Goal: Task Accomplishment & Management: Use online tool/utility

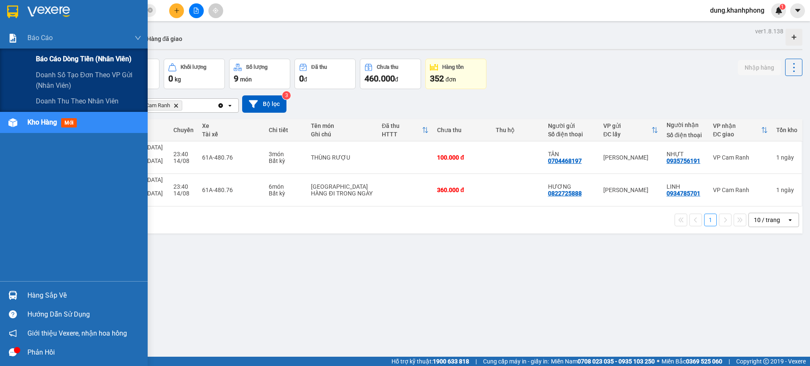
click at [56, 57] on span "Báo cáo dòng tiền (nhân viên)" at bounding box center [84, 59] width 96 height 11
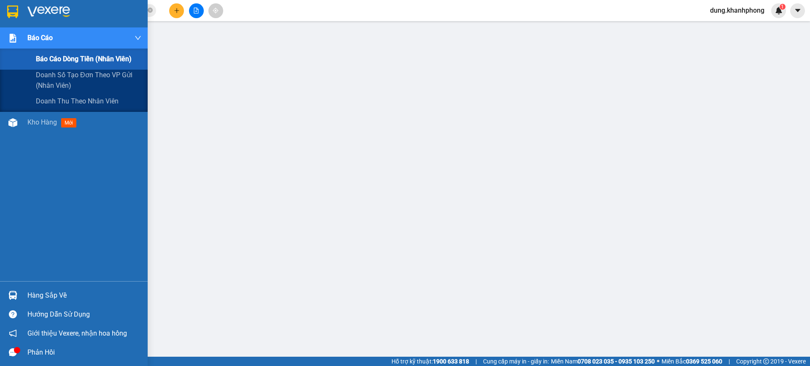
click at [48, 36] on span "Báo cáo" at bounding box center [39, 37] width 25 height 11
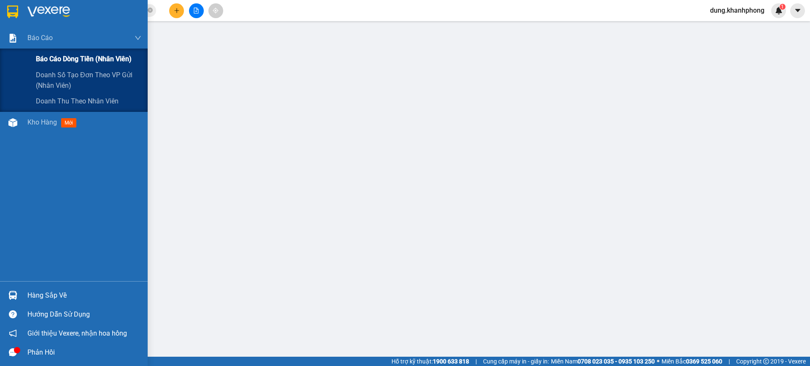
click at [66, 62] on span "Báo cáo dòng tiền (nhân viên)" at bounding box center [84, 59] width 96 height 11
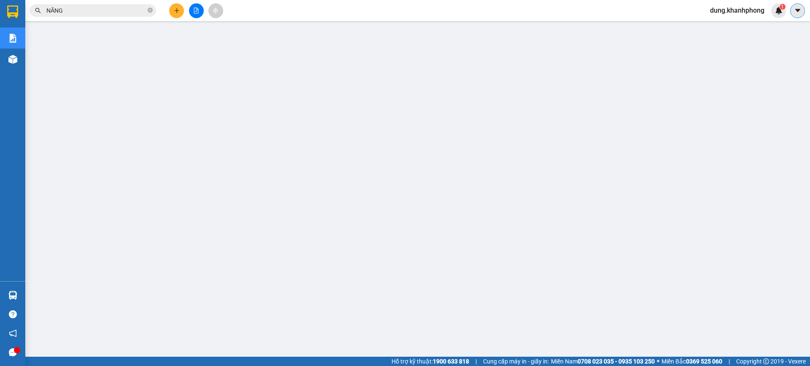
click at [802, 14] on button at bounding box center [797, 10] width 15 height 15
click at [755, 17] on div "dung.khanhphong 1" at bounding box center [744, 10] width 83 height 15
click at [754, 13] on span "dung.khanhphong" at bounding box center [737, 10] width 68 height 11
click at [741, 24] on span "Đăng xuất" at bounding box center [740, 26] width 51 height 9
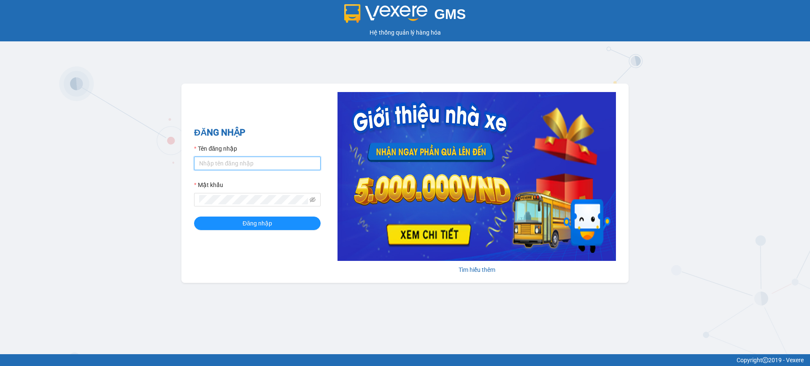
click at [210, 164] on input "Tên đăng nhập" at bounding box center [257, 163] width 127 height 13
type input "len.khanhphong"
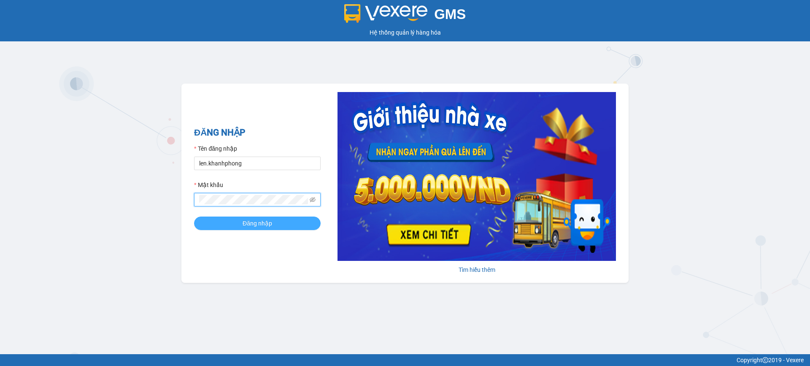
click at [230, 221] on button "Đăng nhập" at bounding box center [257, 222] width 127 height 13
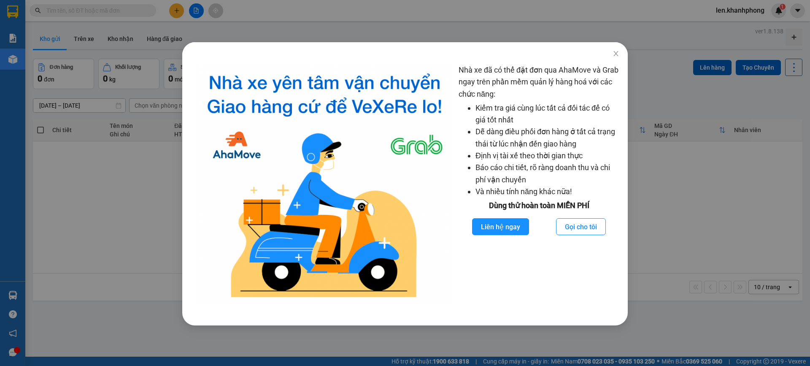
click at [100, 127] on div "Nhà xe đã có thể đặt đơn qua AhaMove và Grab ngay trên phần mềm quản lý hàng ho…" at bounding box center [405, 183] width 810 height 366
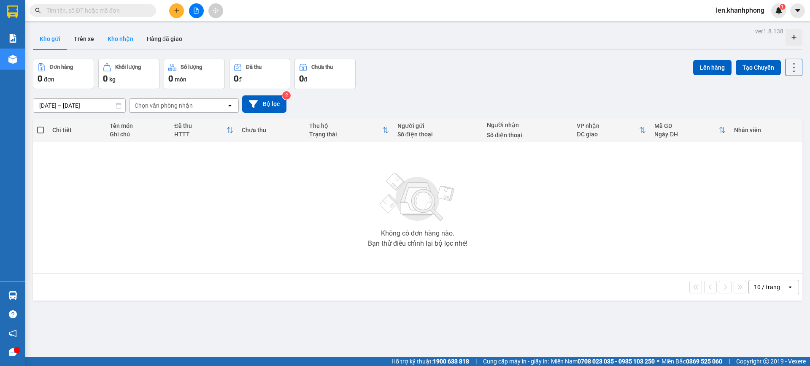
click at [132, 43] on button "Kho nhận" at bounding box center [120, 39] width 39 height 20
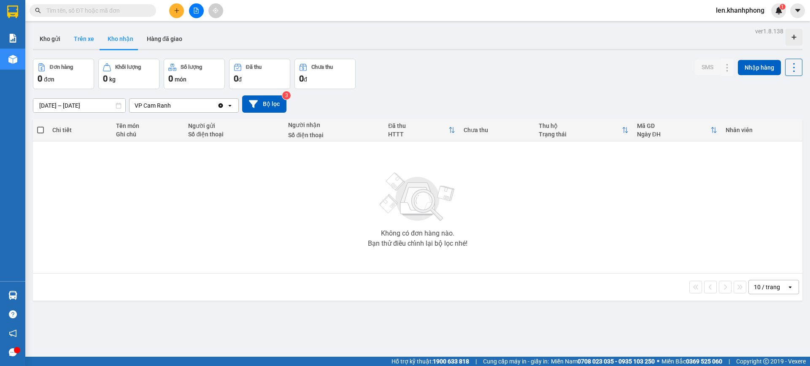
click at [79, 43] on button "Trên xe" at bounding box center [84, 39] width 34 height 20
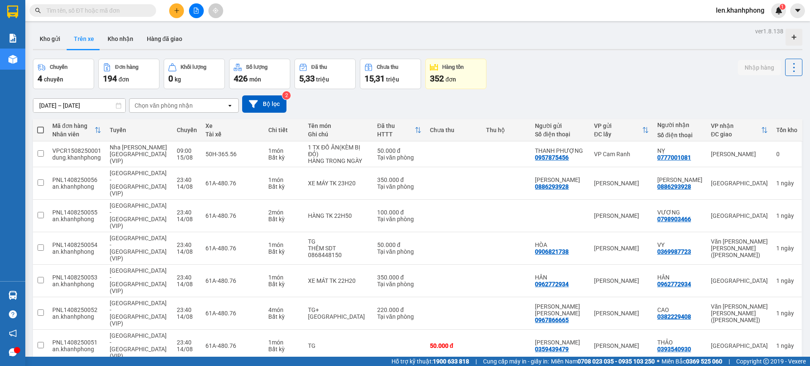
click at [162, 107] on div "Chọn văn phòng nhận" at bounding box center [164, 105] width 58 height 8
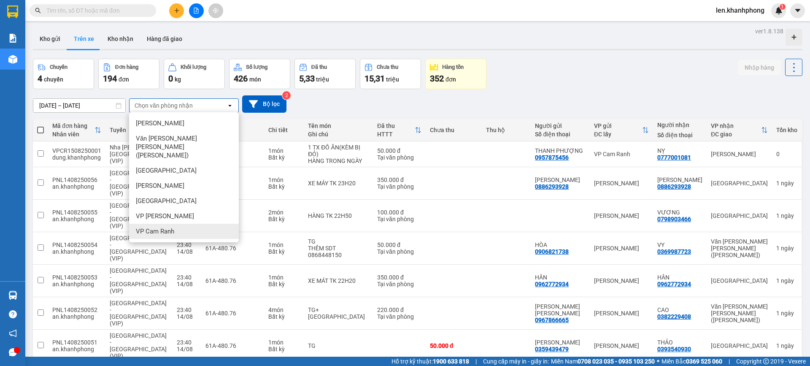
click at [157, 227] on span "VP Cam Ranh" at bounding box center [155, 231] width 38 height 8
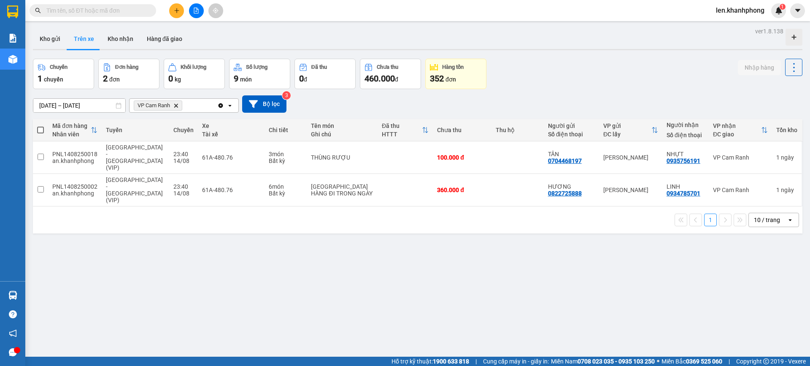
click at [95, 8] on input "text" at bounding box center [96, 10] width 100 height 9
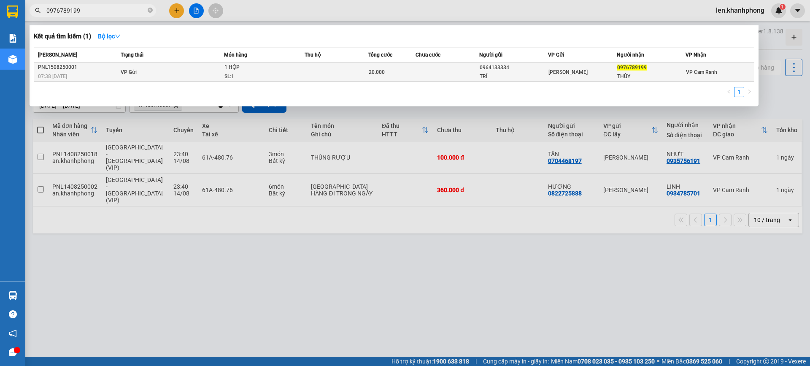
type input "0976789199"
click at [355, 72] on td at bounding box center [336, 71] width 63 height 19
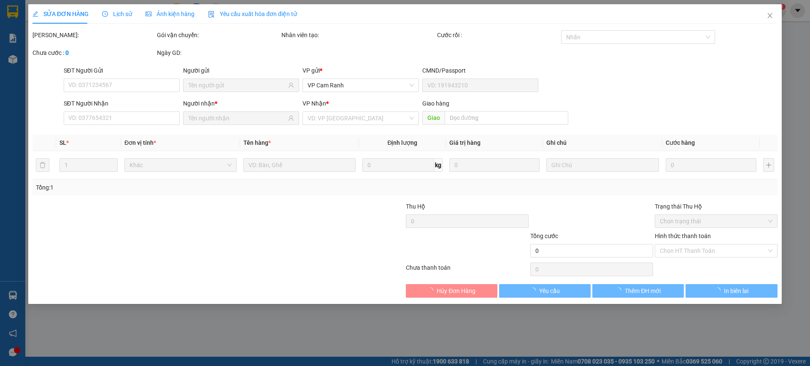
type input "0964133334"
type input "TRÍ"
type input "0976789199"
type input "THÙY"
type input "20.000"
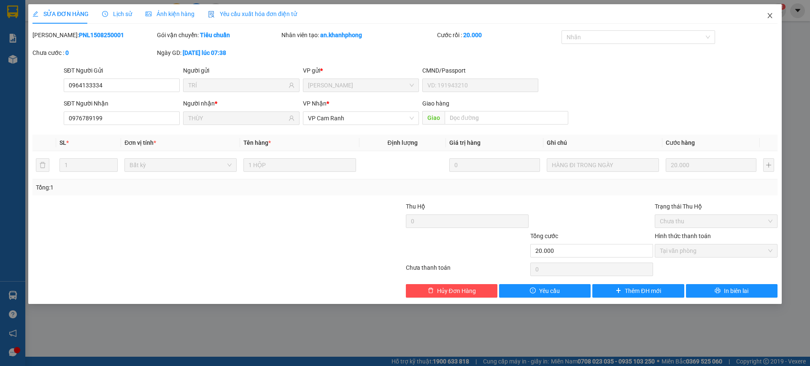
click at [767, 14] on icon "close" at bounding box center [770, 15] width 7 height 7
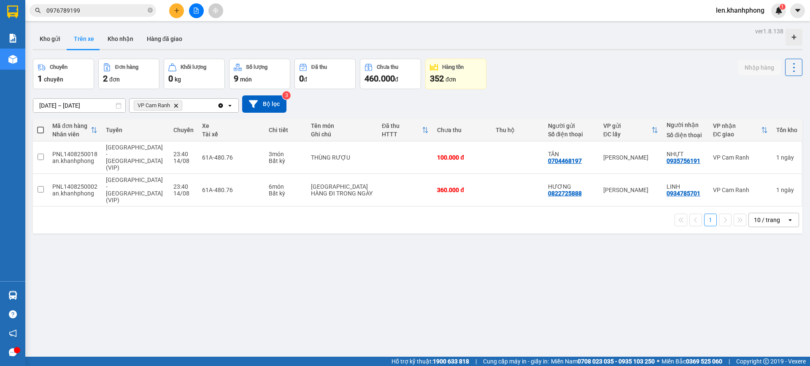
click at [294, 272] on div "ver 1.8.138 Kho gửi Trên xe [PERSON_NAME] Hàng đã giao Chuyến 1 chuyến Đơn hàng…" at bounding box center [418, 208] width 776 height 366
click at [43, 154] on input "checkbox" at bounding box center [41, 157] width 6 height 6
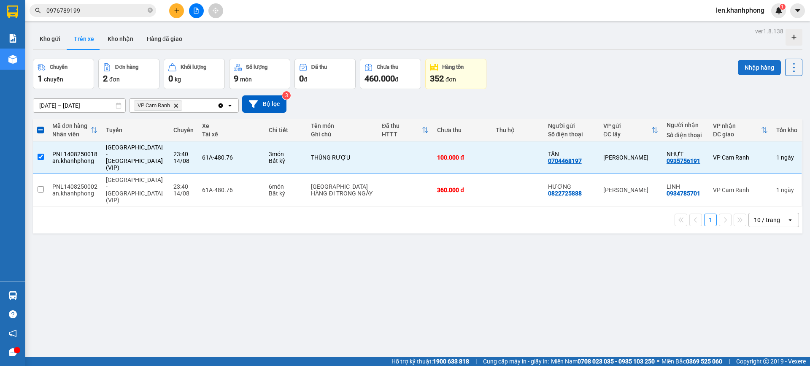
click at [755, 67] on button "Nhập hàng" at bounding box center [759, 67] width 43 height 15
checkbox input "false"
